Goal: Task Accomplishment & Management: Use online tool/utility

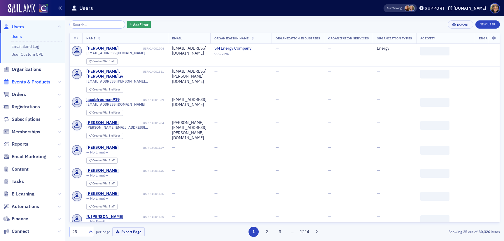
click at [36, 81] on span "Events & Products" at bounding box center [31, 82] width 39 height 6
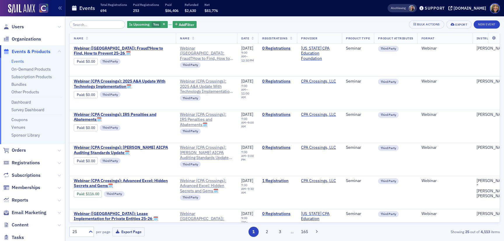
type input "r"
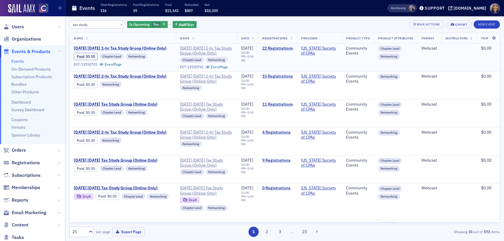
type input "tax study"
click at [127, 48] on span "September 2025 Wednesday 1-hr Tax Study Group (Online Only)" at bounding box center [123, 48] width 98 height 5
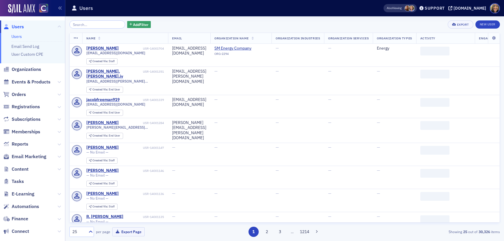
click at [31, 152] on span "Email Marketing" at bounding box center [32, 156] width 65 height 13
click at [30, 153] on span "Email Marketing" at bounding box center [29, 156] width 35 height 6
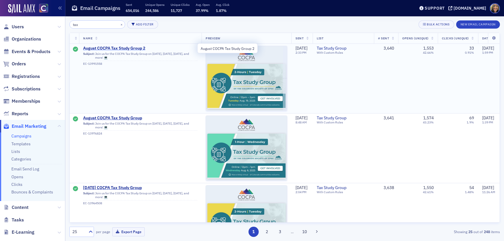
type input "tax"
click at [132, 48] on span "August COCPA Tax Study Group 2" at bounding box center [140, 48] width 114 height 5
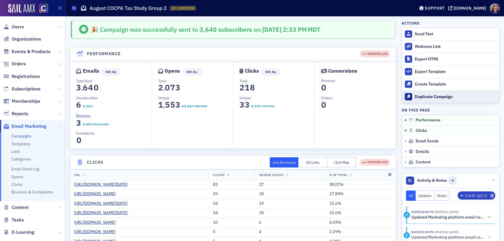
click at [437, 96] on div "Duplicate Campaign" at bounding box center [455, 96] width 82 height 5
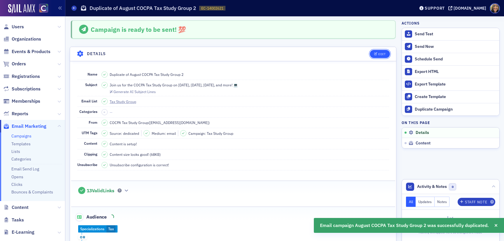
click at [381, 51] on button "Edit" at bounding box center [379, 54] width 20 height 8
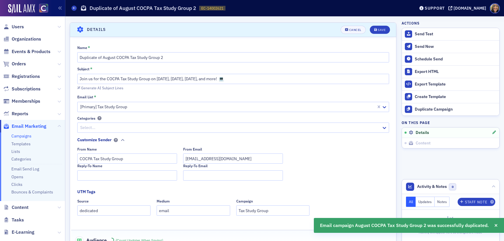
scroll to position [27, 0]
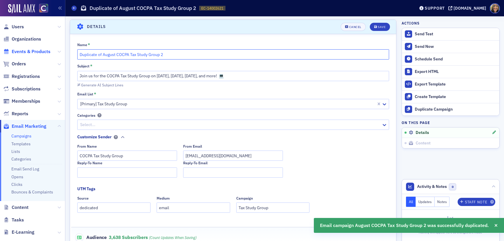
drag, startPoint x: 116, startPoint y: 54, endPoint x: 25, endPoint y: 54, distance: 90.9
click at [25, 54] on div "Users Organizations Events & Products Orders Registrations Subscriptions Member…" at bounding box center [252, 120] width 504 height 241
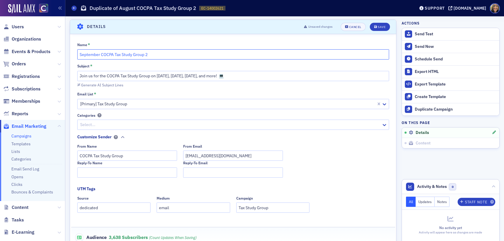
type input "September COCPA Tax Study Group 2"
drag, startPoint x: 178, startPoint y: 77, endPoint x: 156, endPoint y: 77, distance: 21.6
click at [156, 77] on input "Join us for the COCPA Tax Study Group on [DATE], [DATE], [DATE], and more! 💻" at bounding box center [232, 76] width 311 height 10
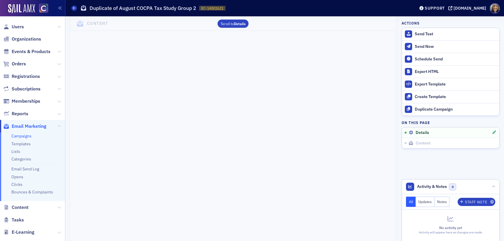
scroll to position [0, 0]
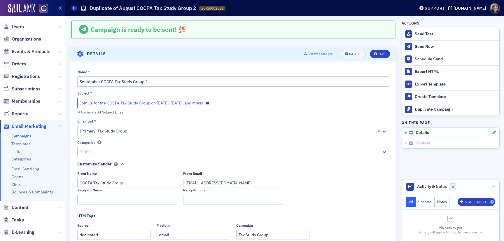
click at [210, 105] on input "Join us for the COCPA Tax Study Group on [DATE], [DATE], and more! 💻" at bounding box center [232, 103] width 311 height 10
type input "Join us for the COCPA Tax Study Group on [DATE], [DATE], [DATE], and more! 💻"
click at [381, 54] on div "Save" at bounding box center [381, 53] width 8 height 3
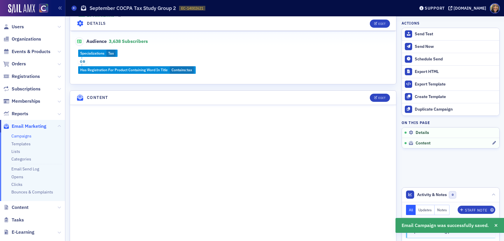
scroll to position [181, 0]
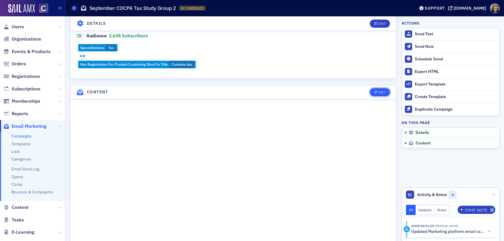
click at [382, 91] on div "Edit" at bounding box center [381, 92] width 7 height 3
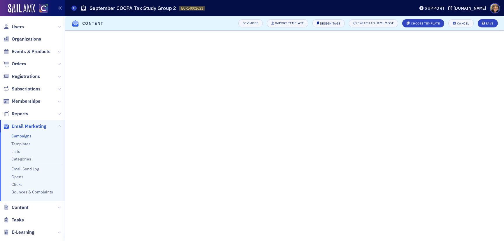
scroll to position [28, 0]
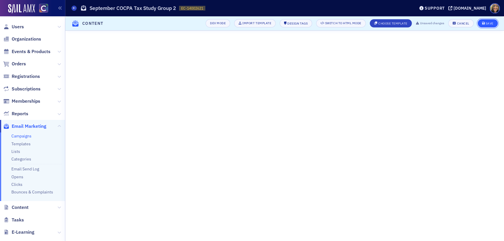
click at [493, 24] on button "Save" at bounding box center [487, 23] width 20 height 8
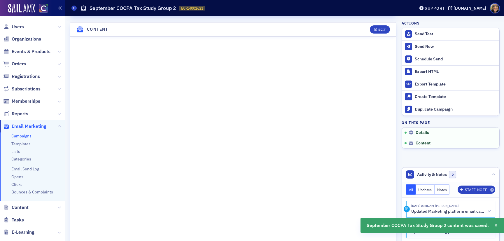
scroll to position [246, 0]
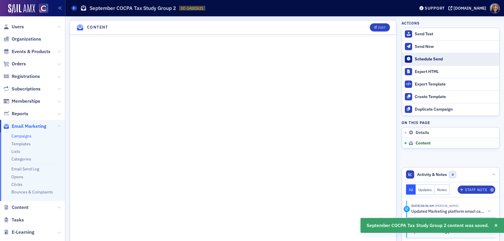
click at [430, 55] on button "Schedule Send" at bounding box center [450, 59] width 97 height 13
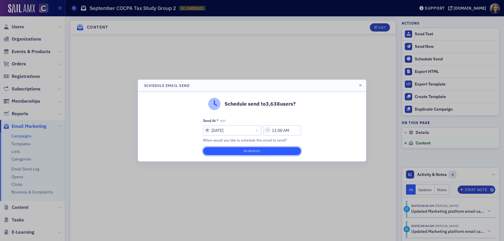
click at [266, 151] on button "Schedule!" at bounding box center [252, 151] width 98 height 8
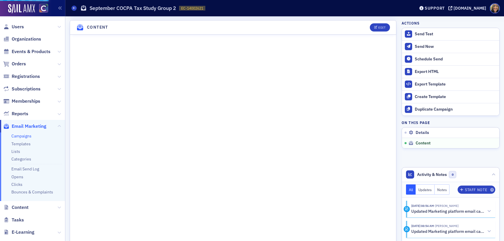
scroll to position [255, 0]
